Goal: Task Accomplishment & Management: Manage account settings

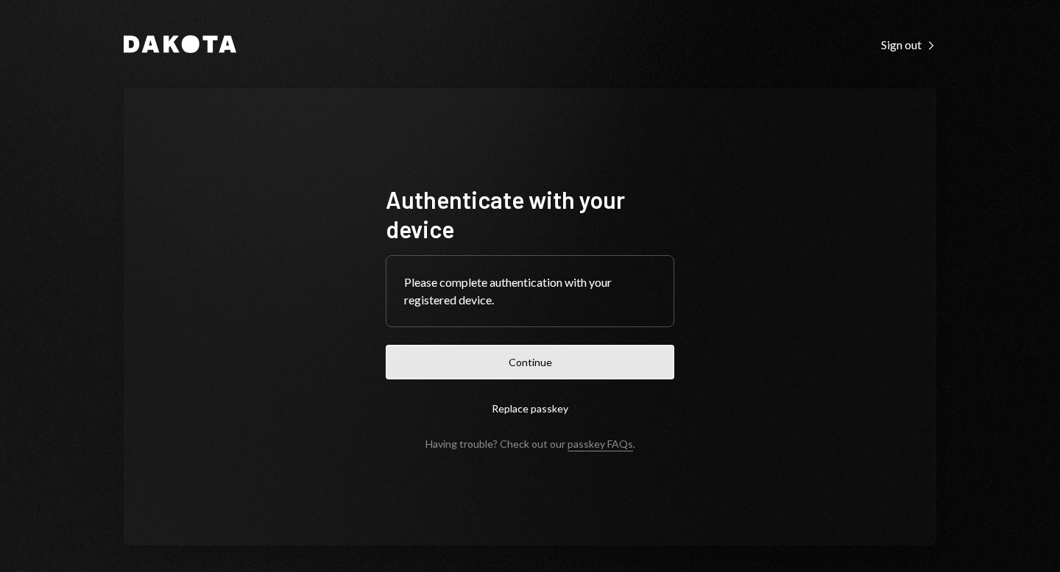
click at [533, 369] on button "Continue" at bounding box center [530, 362] width 288 height 35
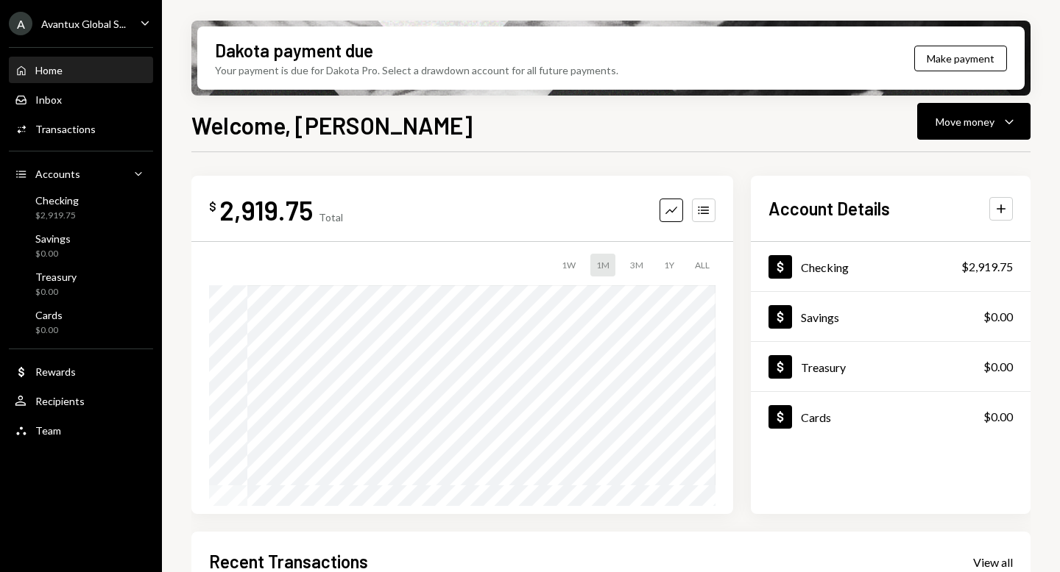
click at [57, 29] on div "Avantux Global S..." at bounding box center [83, 24] width 85 height 13
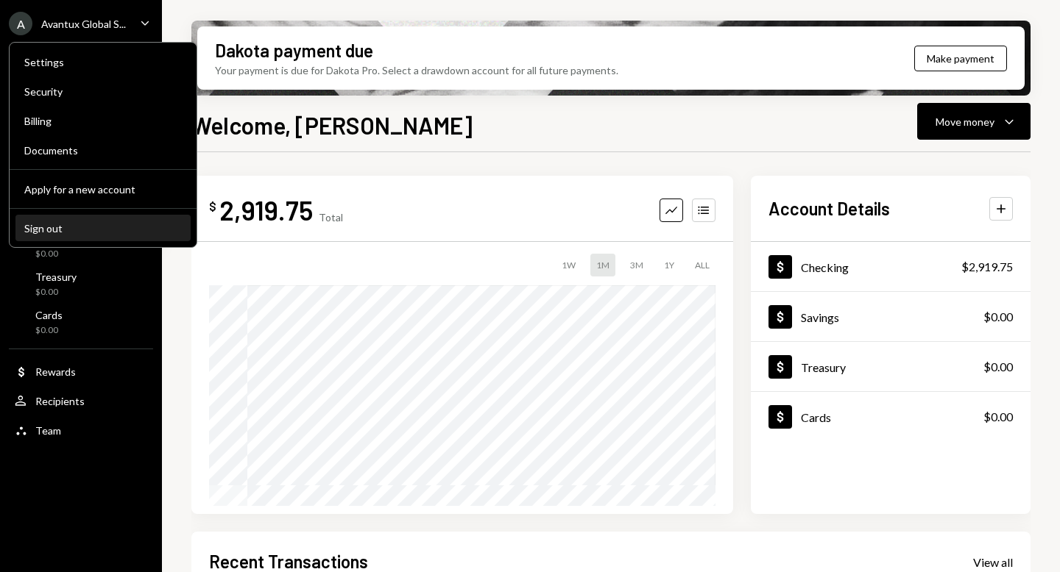
click at [48, 230] on div "Sign out" at bounding box center [102, 228] width 157 height 13
